Goal: Information Seeking & Learning: Learn about a topic

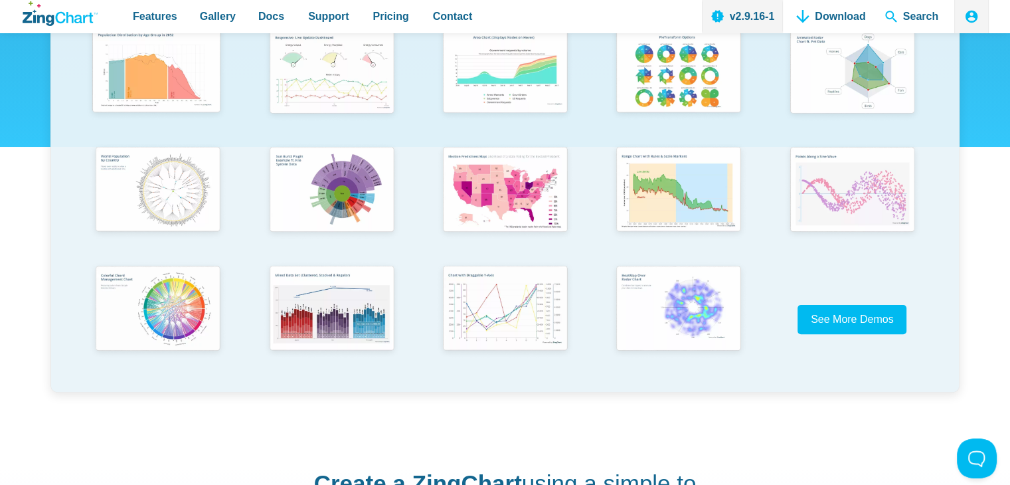
scroll to position [300, 0]
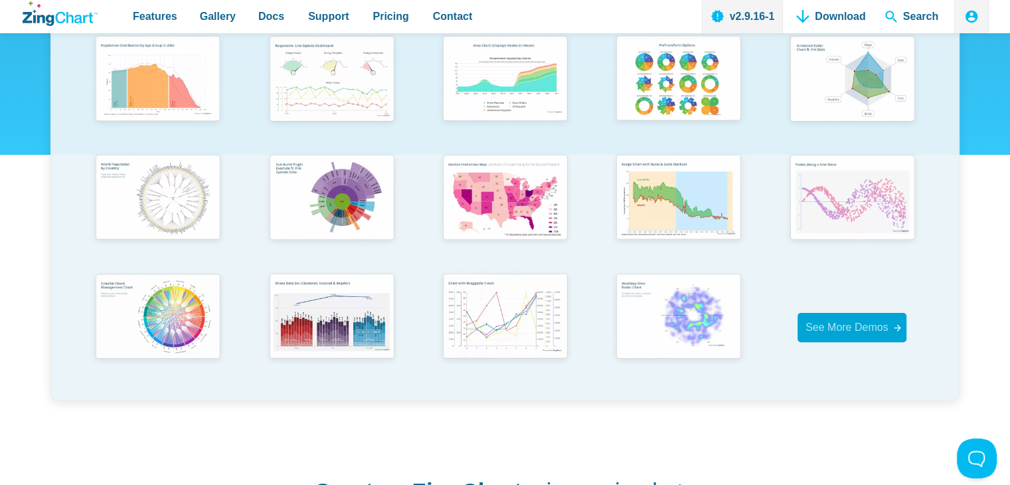
click at [859, 330] on span "See More Demos" at bounding box center [847, 326] width 83 height 11
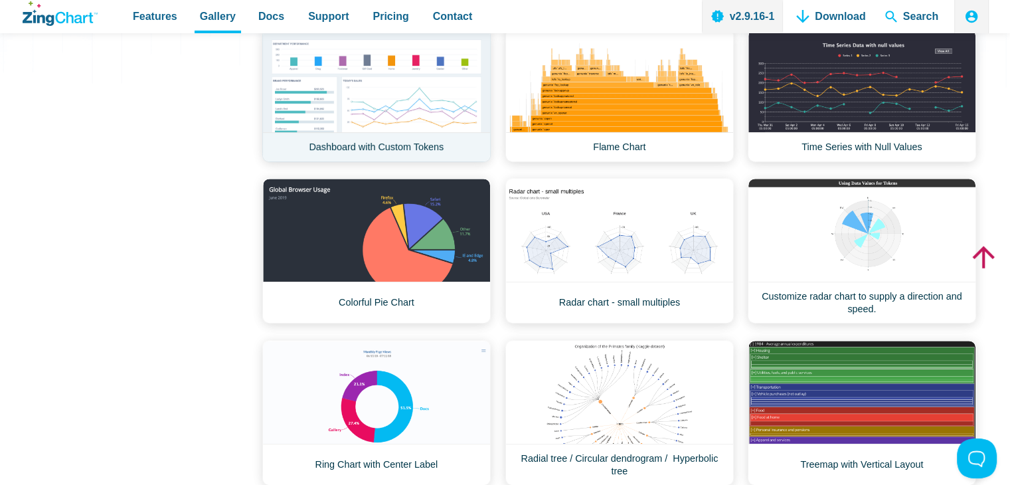
scroll to position [476, 0]
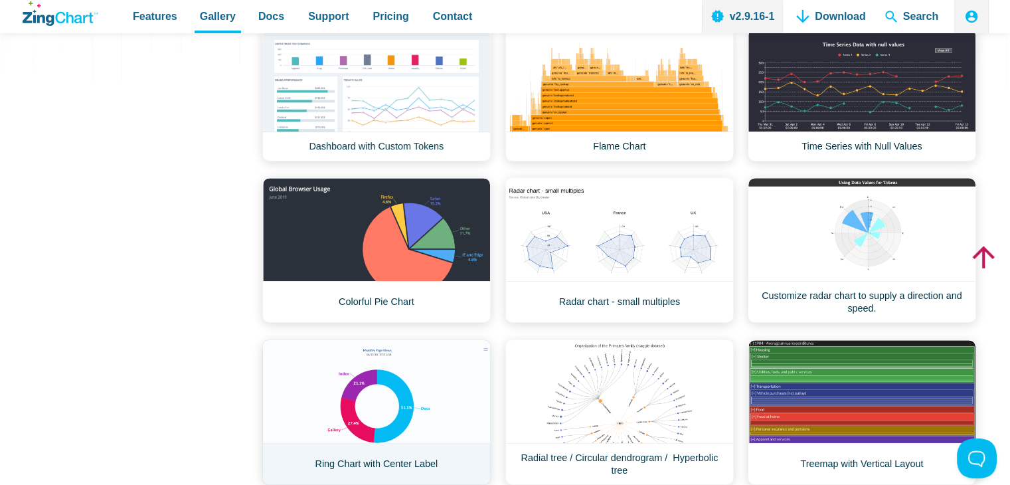
click at [377, 408] on link "Ring Chart with Center Label" at bounding box center [376, 411] width 228 height 145
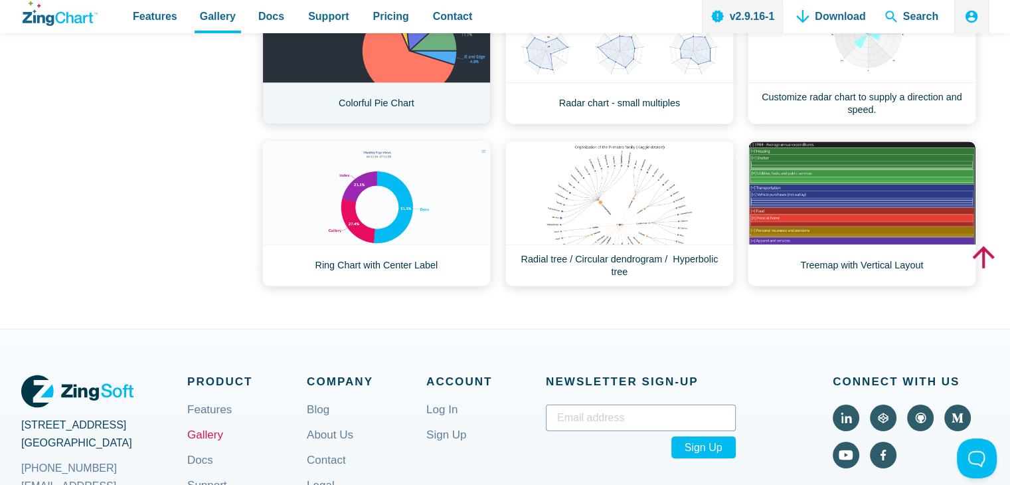
scroll to position [671, 0]
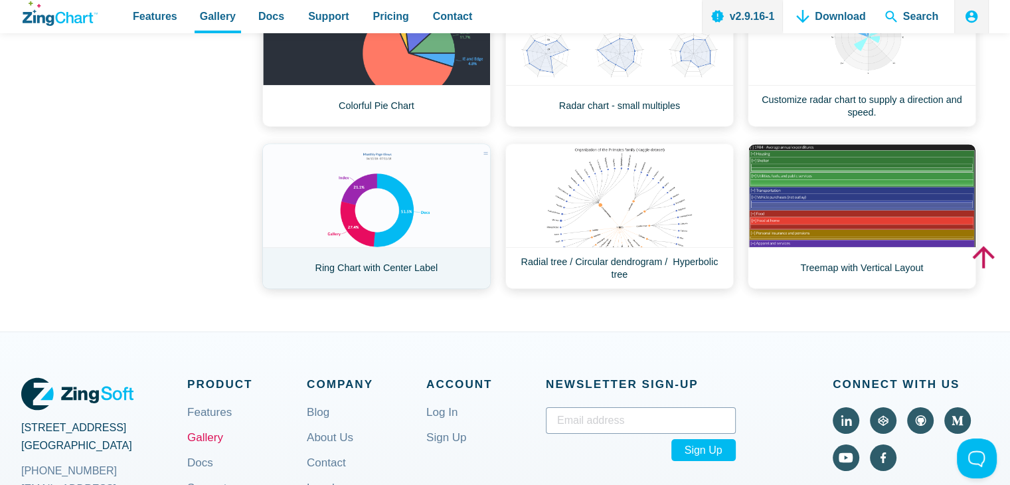
click at [444, 209] on link "Ring Chart with Center Label" at bounding box center [376, 215] width 228 height 145
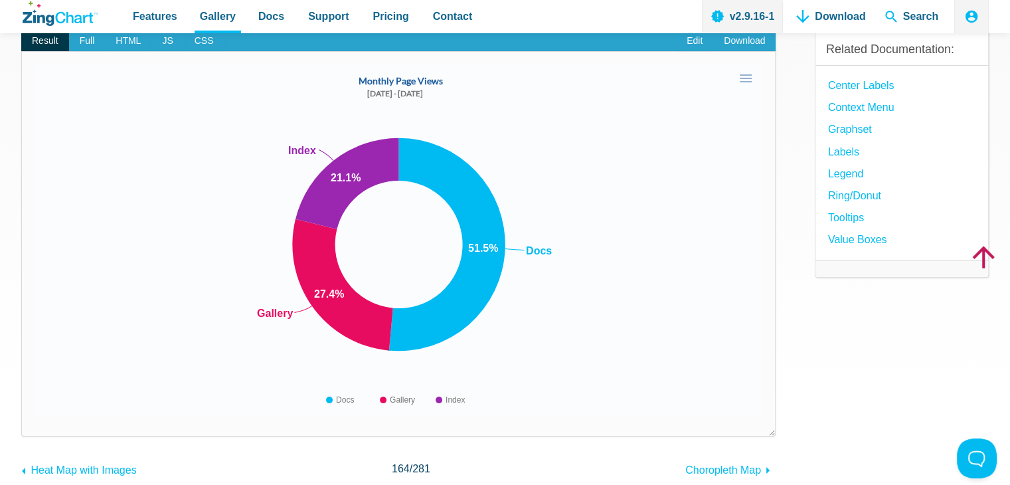
scroll to position [85, 0]
